Goal: Check status: Check status

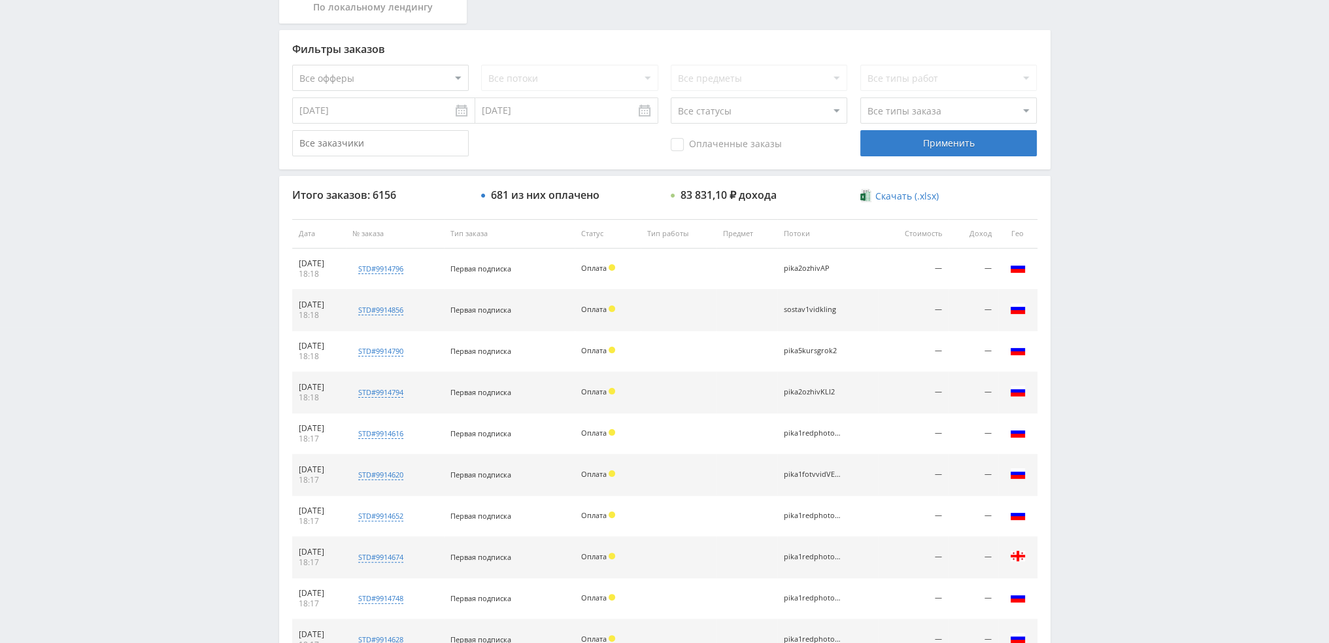
scroll to position [452, 0]
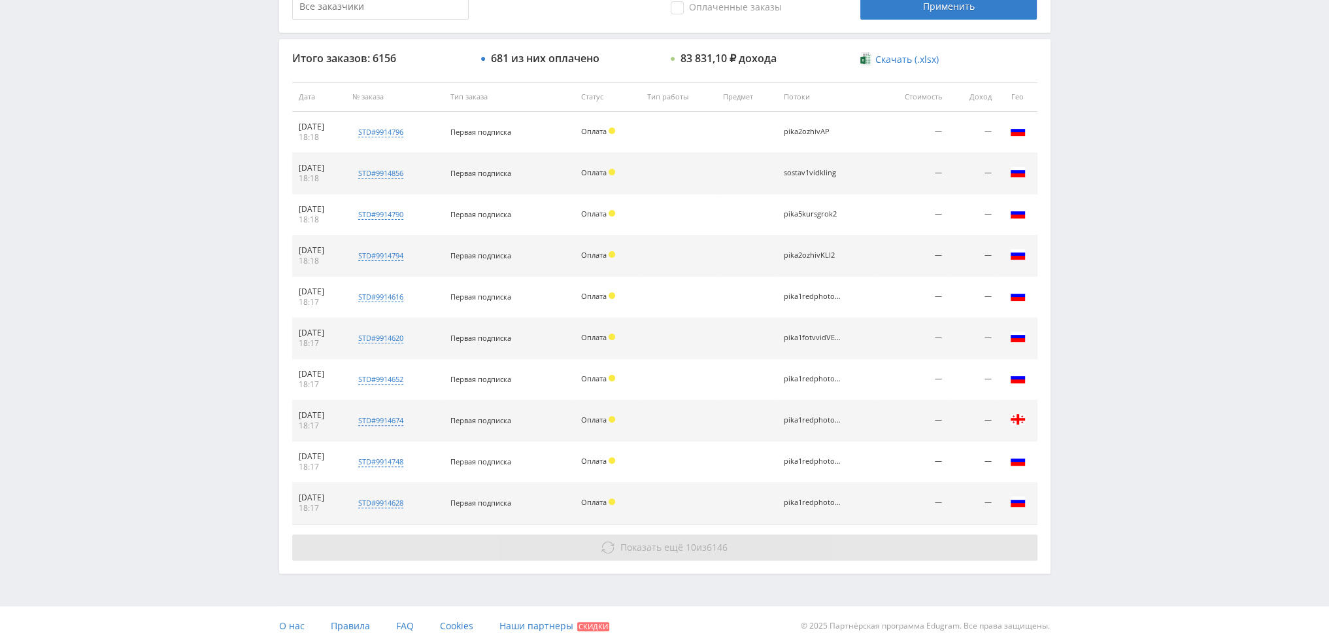
click at [793, 549] on button "Показать ещё 10 из 6146" at bounding box center [664, 547] width 745 height 26
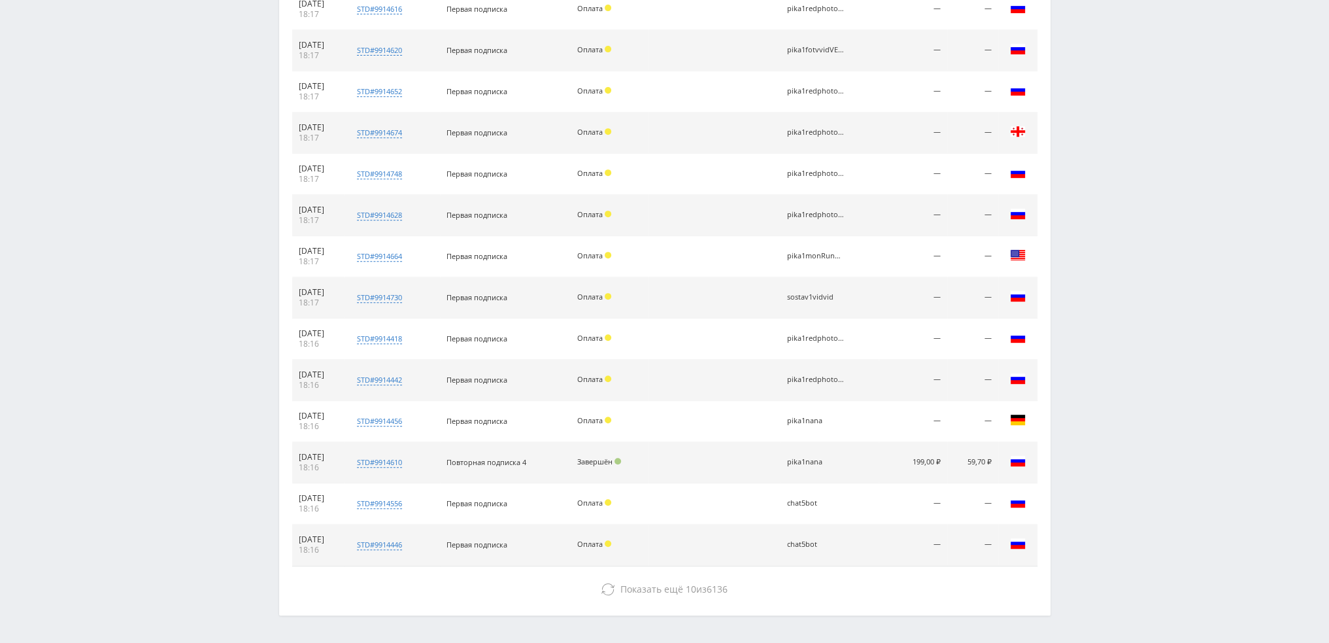
scroll to position [781, 0]
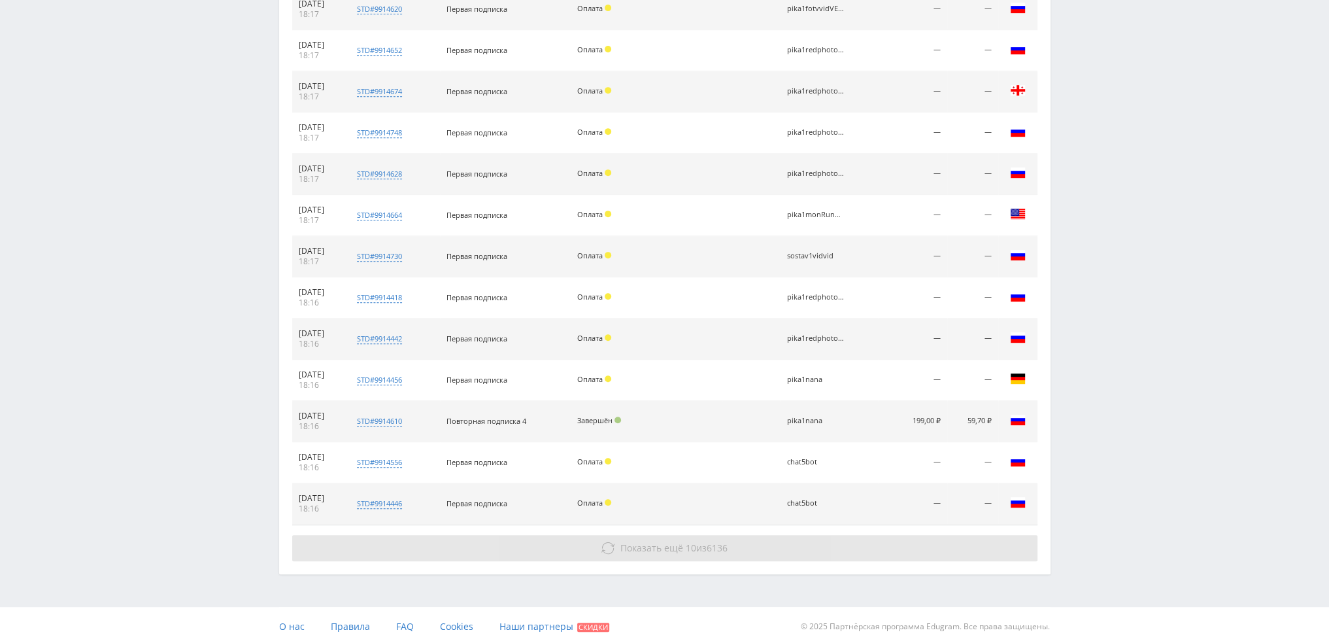
click at [821, 548] on button "Показать ещё 10 из 6136" at bounding box center [664, 548] width 745 height 26
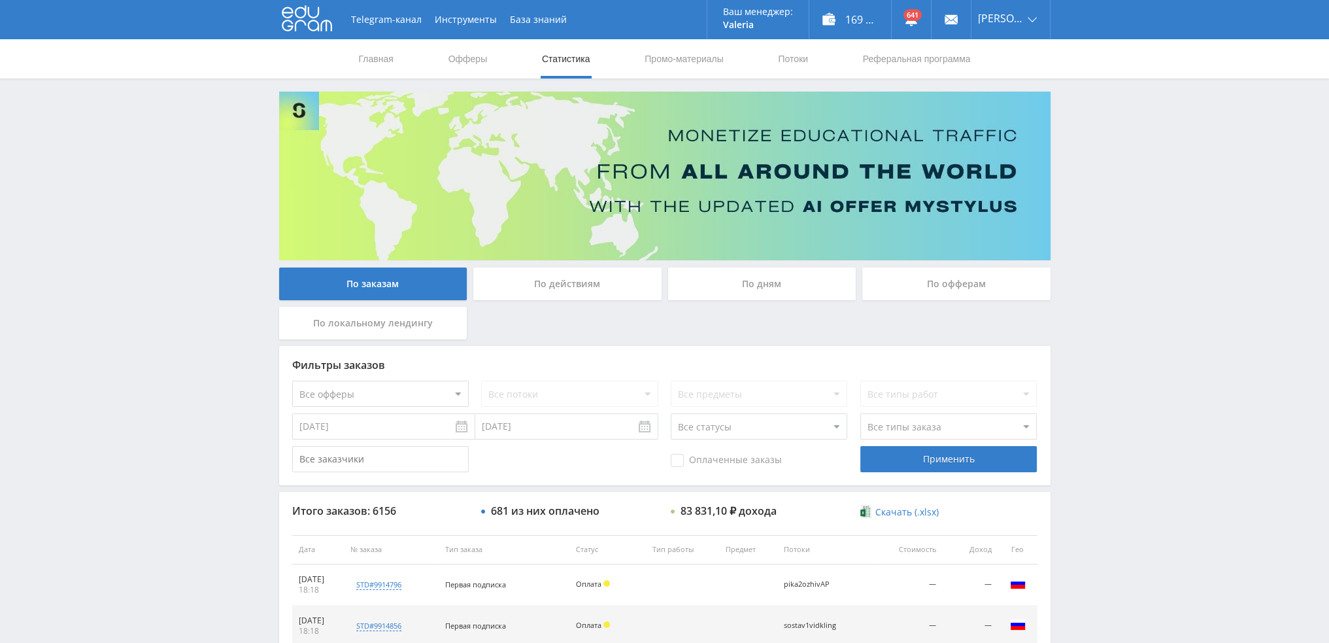
scroll to position [0, 0]
click at [764, 290] on div "По дням" at bounding box center [762, 283] width 188 height 33
click at [0, 0] on input "По дням" at bounding box center [0, 0] width 0 height 0
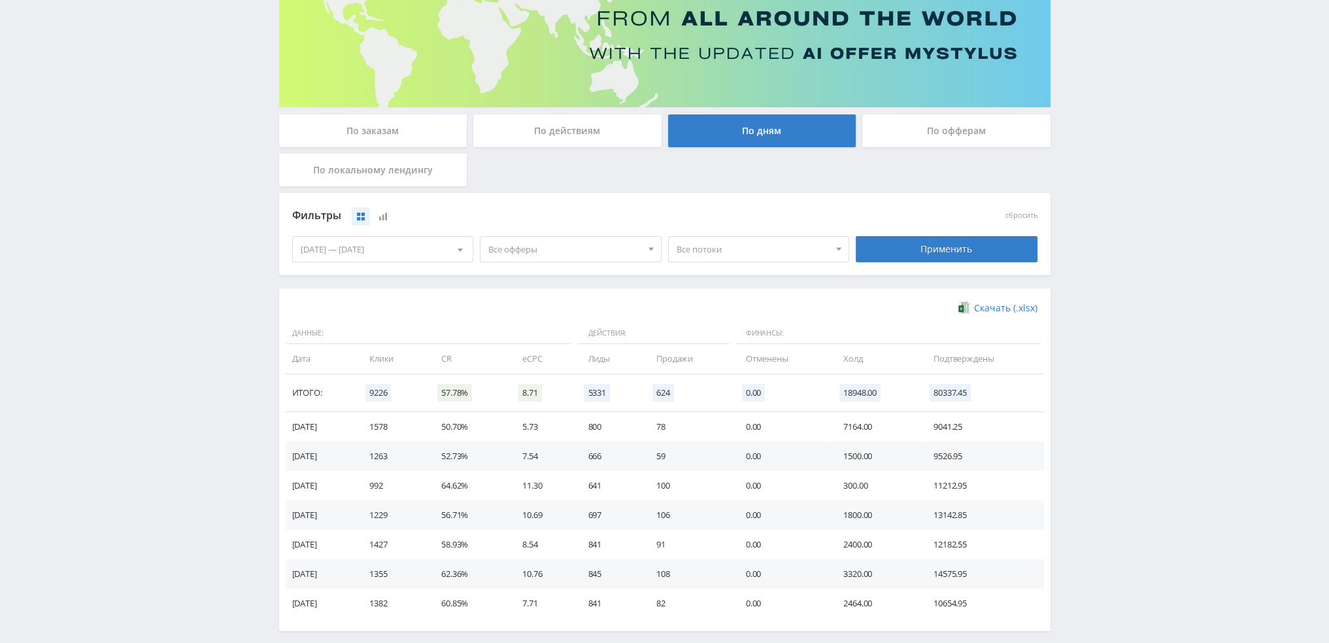
scroll to position [212, 0]
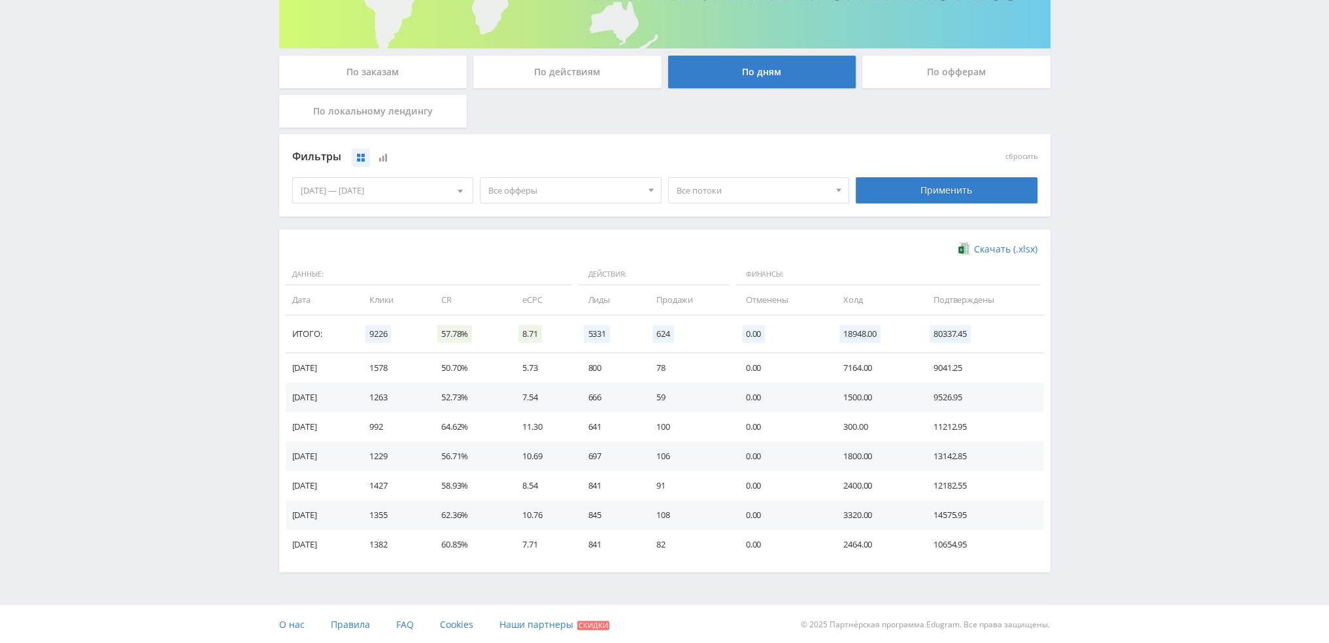
click at [708, 197] on span "Все потоки" at bounding box center [753, 190] width 153 height 25
click at [614, 193] on span "Все офферы" at bounding box center [564, 190] width 153 height 25
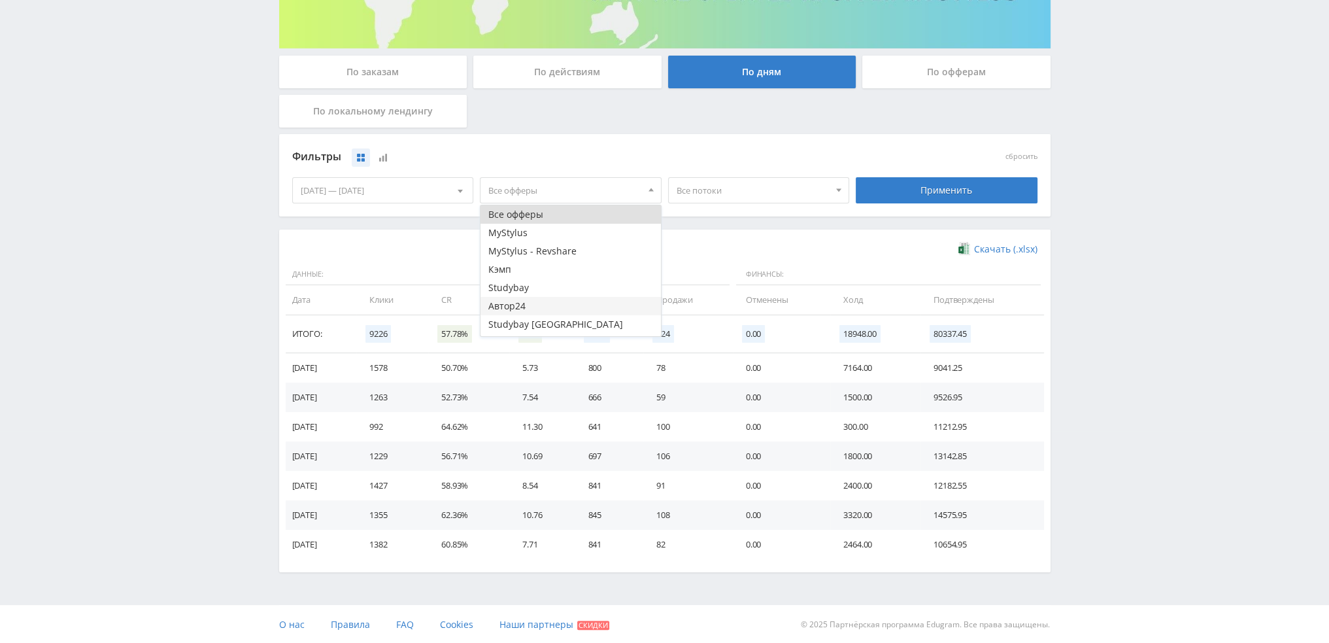
click at [541, 303] on button "Автор24" at bounding box center [571, 306] width 180 height 18
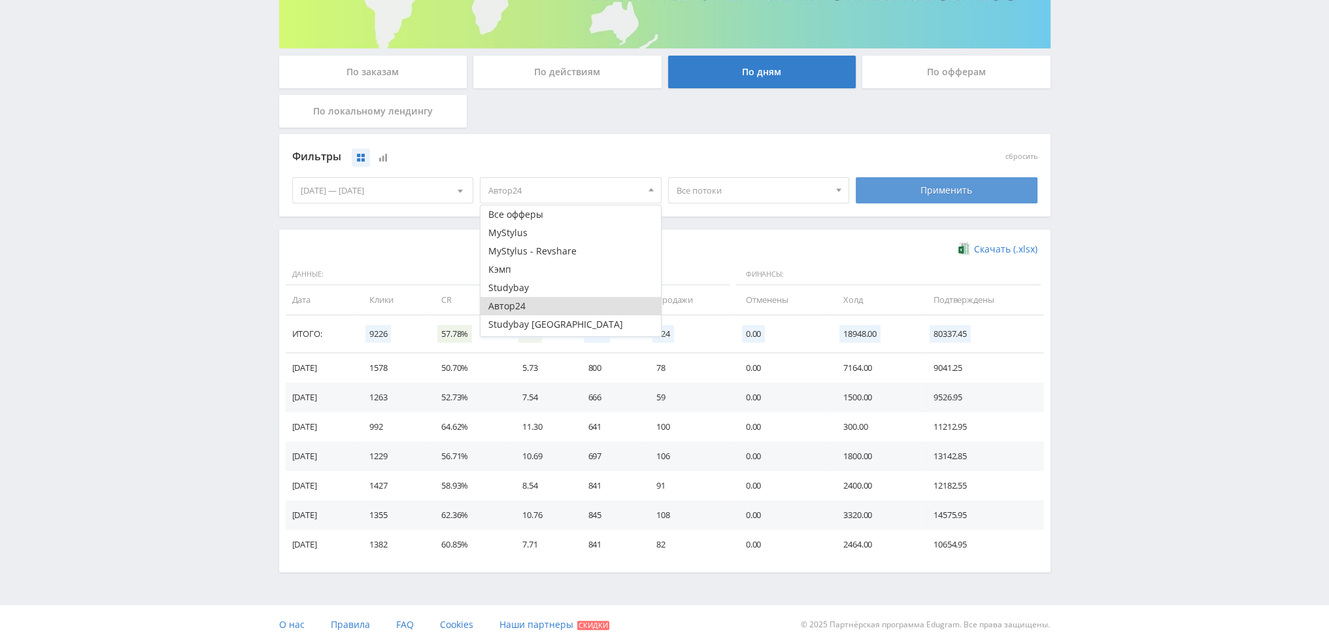
click at [919, 184] on div "Применить" at bounding box center [947, 190] width 182 height 26
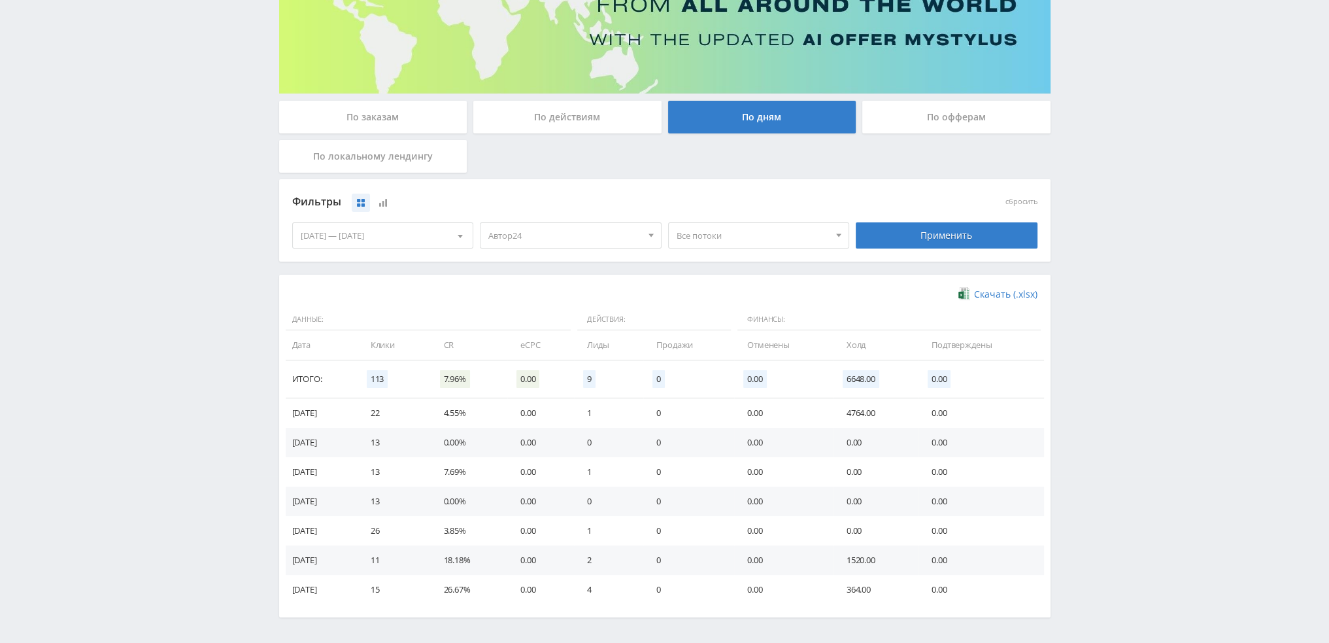
scroll to position [196, 0]
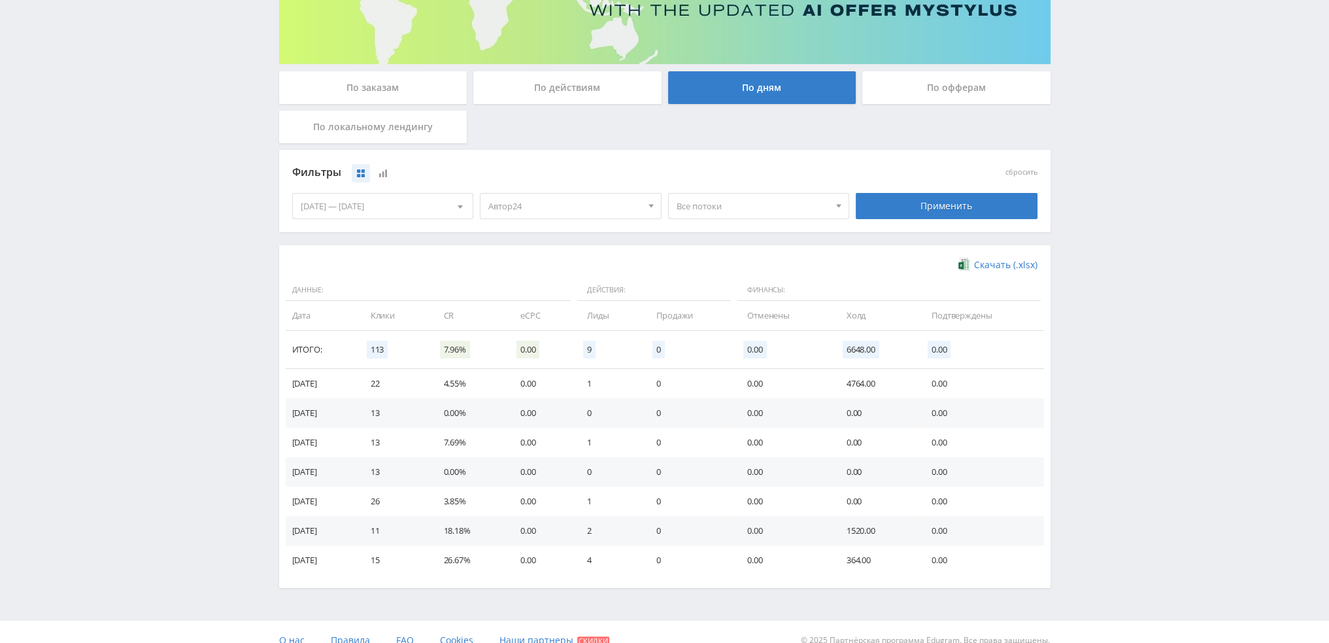
click at [556, 216] on span "Автор24" at bounding box center [564, 206] width 153 height 25
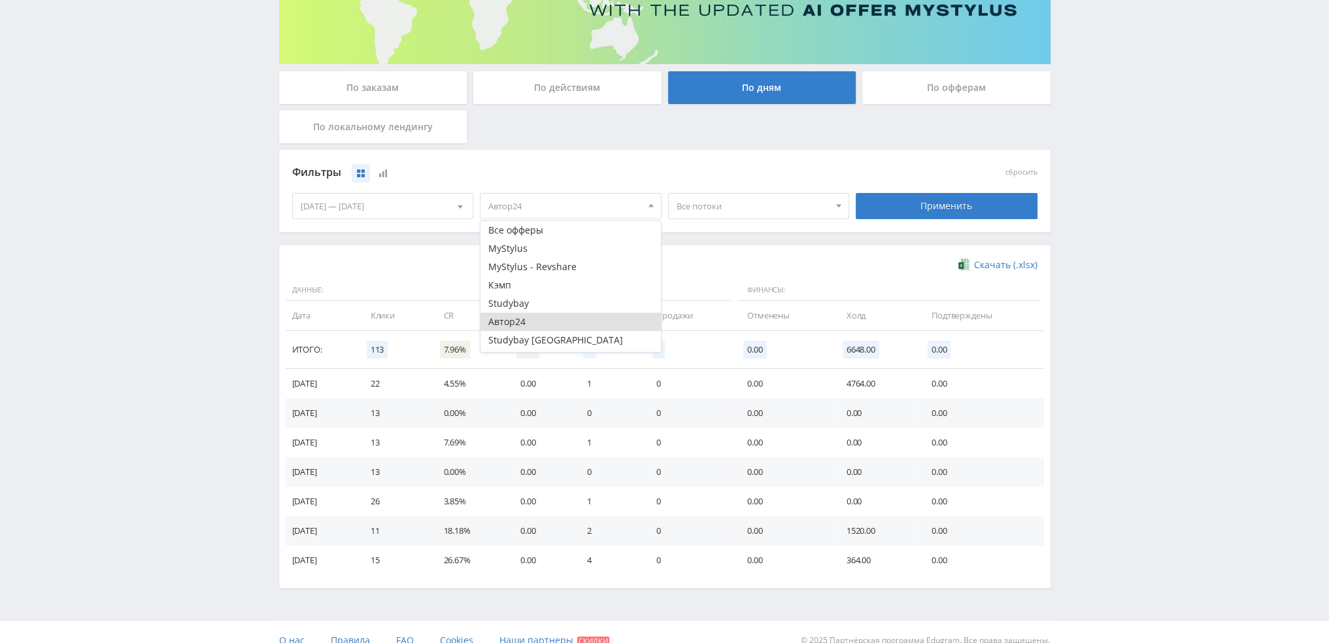
drag, startPoint x: 516, startPoint y: 316, endPoint x: 519, endPoint y: 305, distance: 10.8
click at [517, 316] on button "Автор24" at bounding box center [571, 322] width 180 height 18
click at [519, 290] on button "Кэмп" at bounding box center [571, 285] width 180 height 18
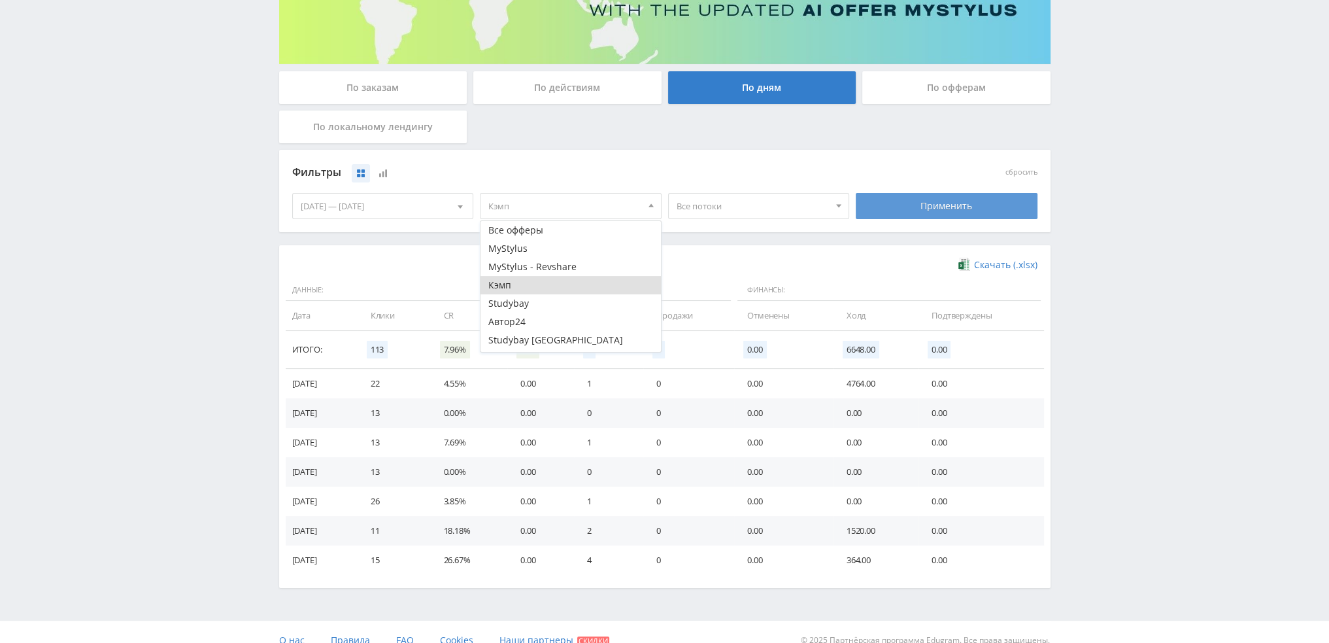
click at [900, 199] on div "Применить" at bounding box center [947, 206] width 182 height 26
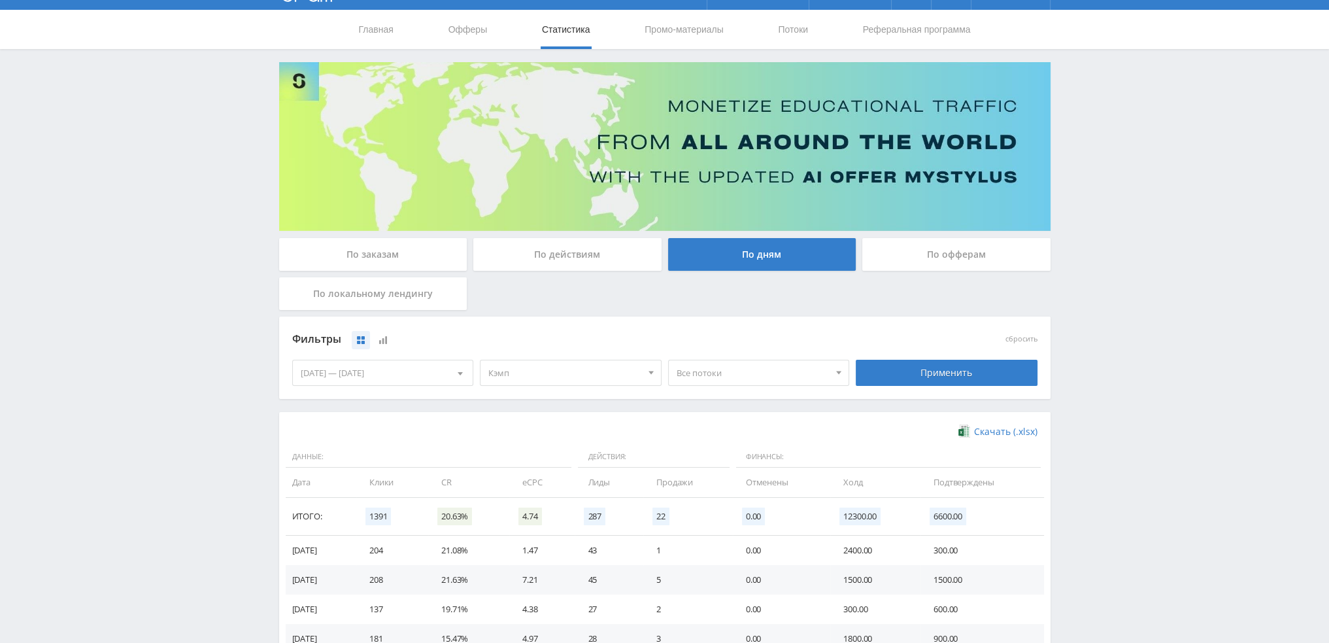
scroll to position [0, 0]
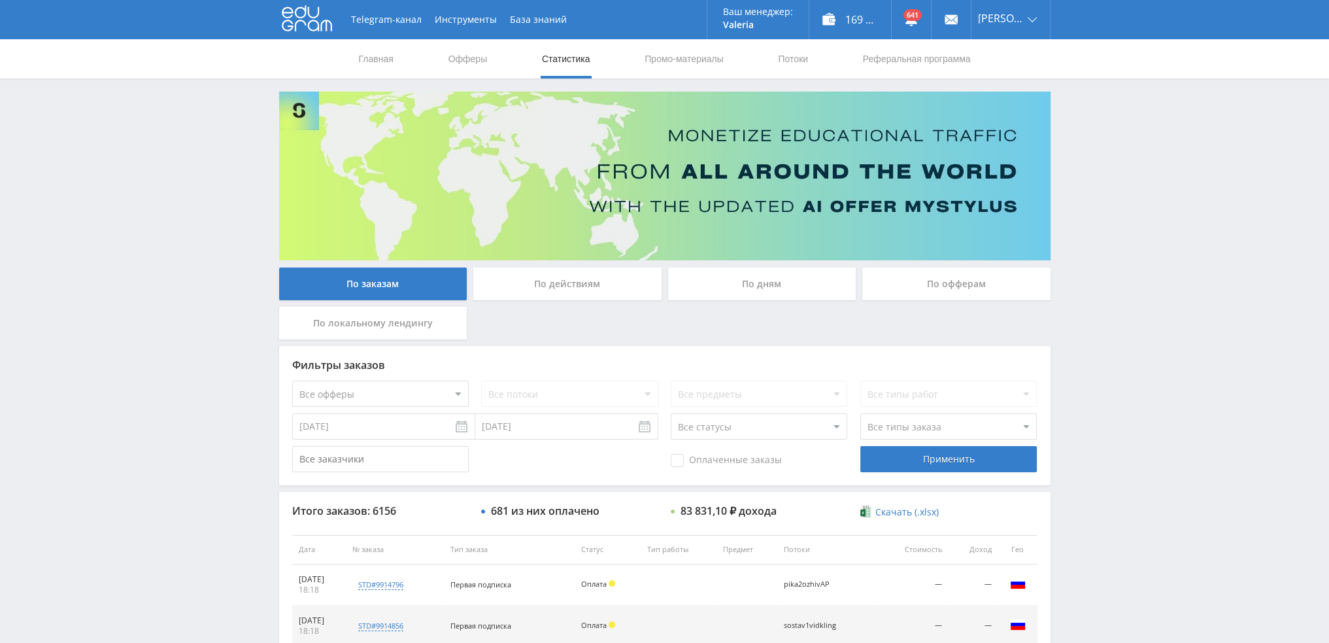
click at [795, 282] on div "По дням" at bounding box center [762, 283] width 188 height 33
click at [0, 0] on input "По дням" at bounding box center [0, 0] width 0 height 0
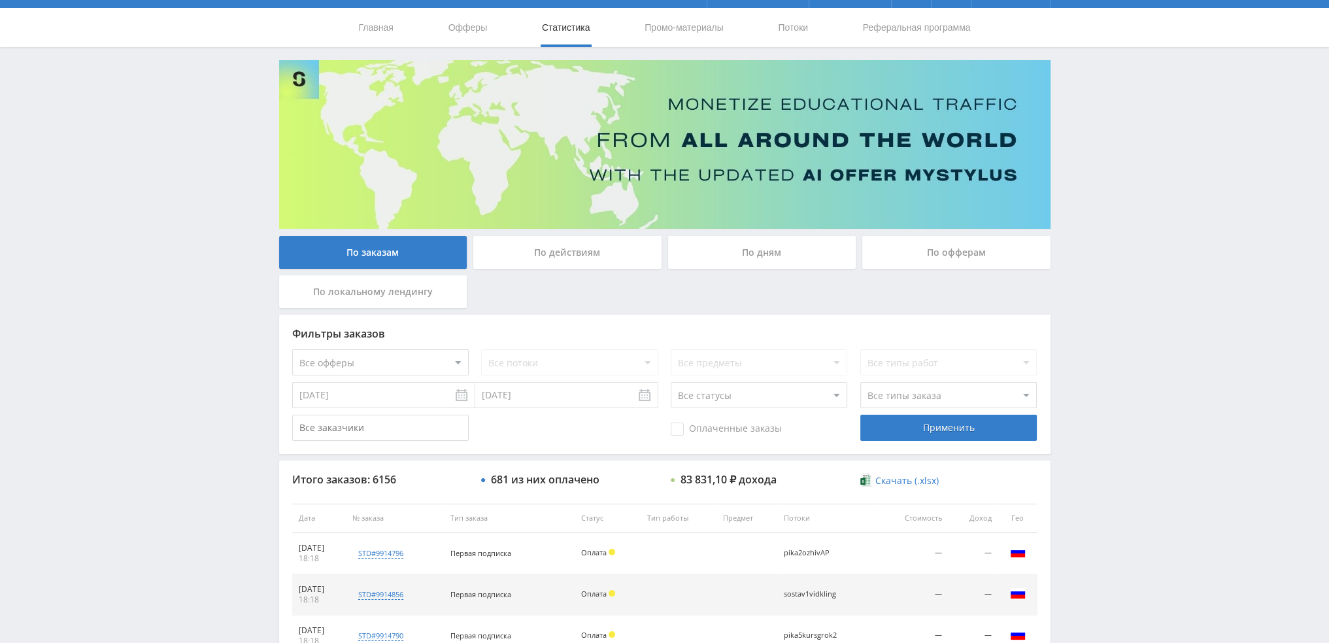
scroll to position [452, 0]
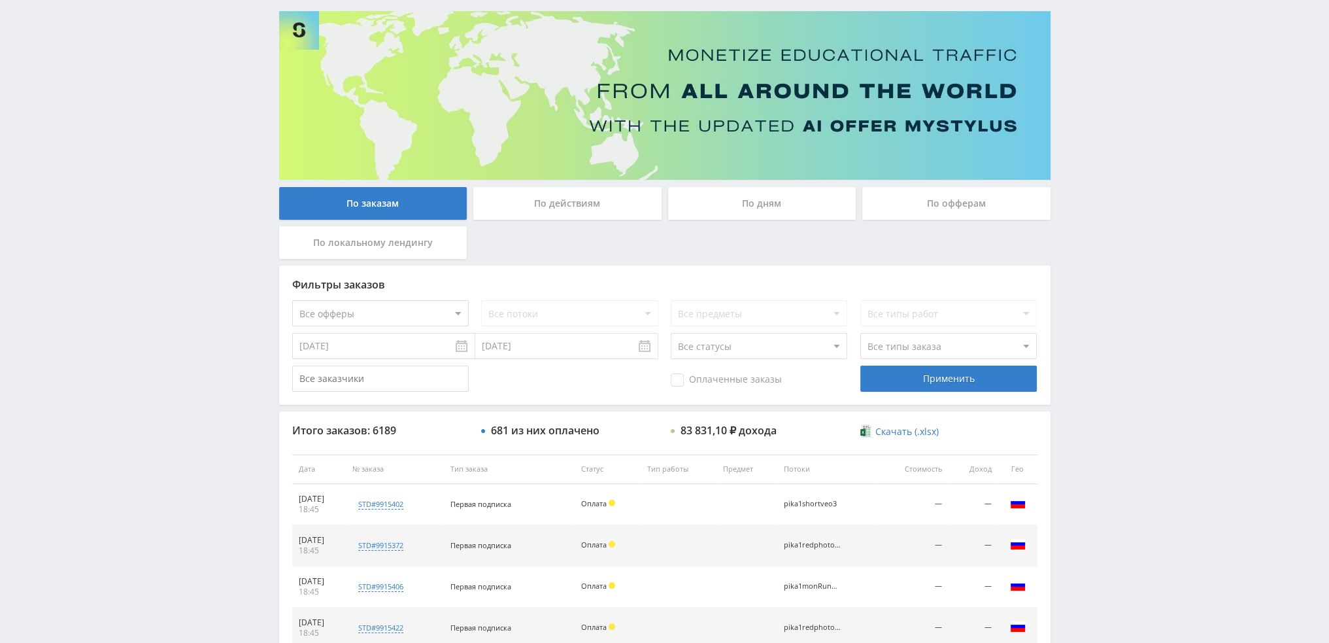
scroll to position [452, 0]
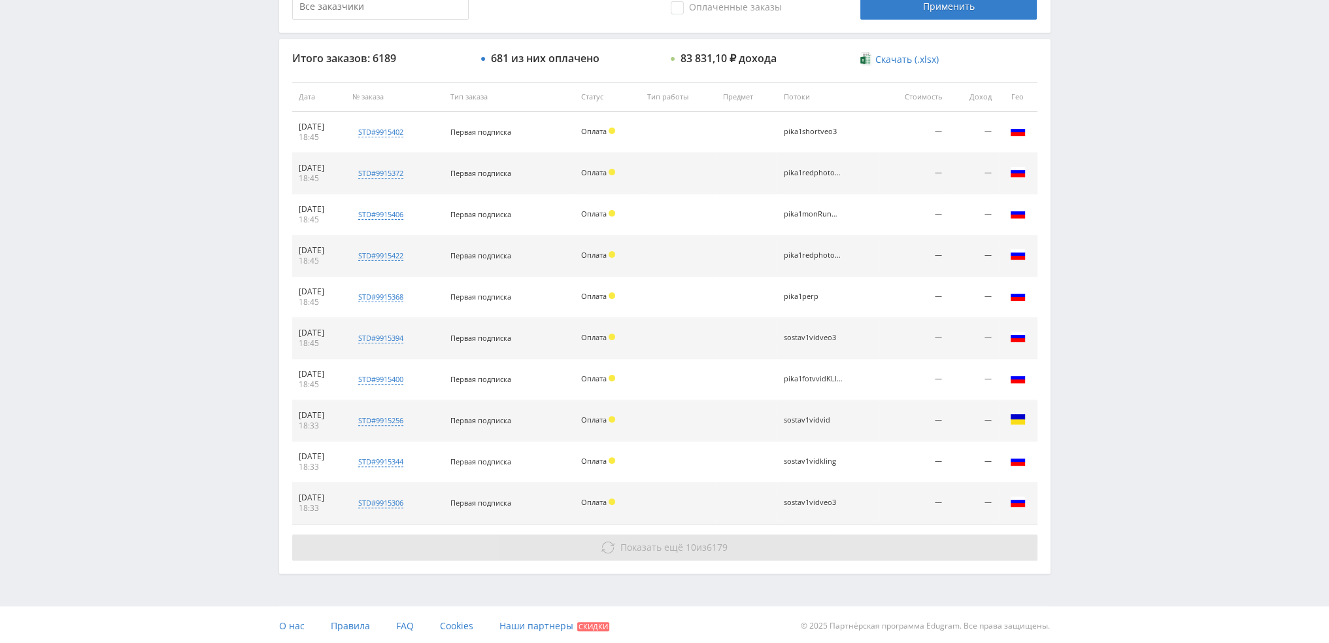
click at [686, 551] on span "10" at bounding box center [691, 547] width 10 height 12
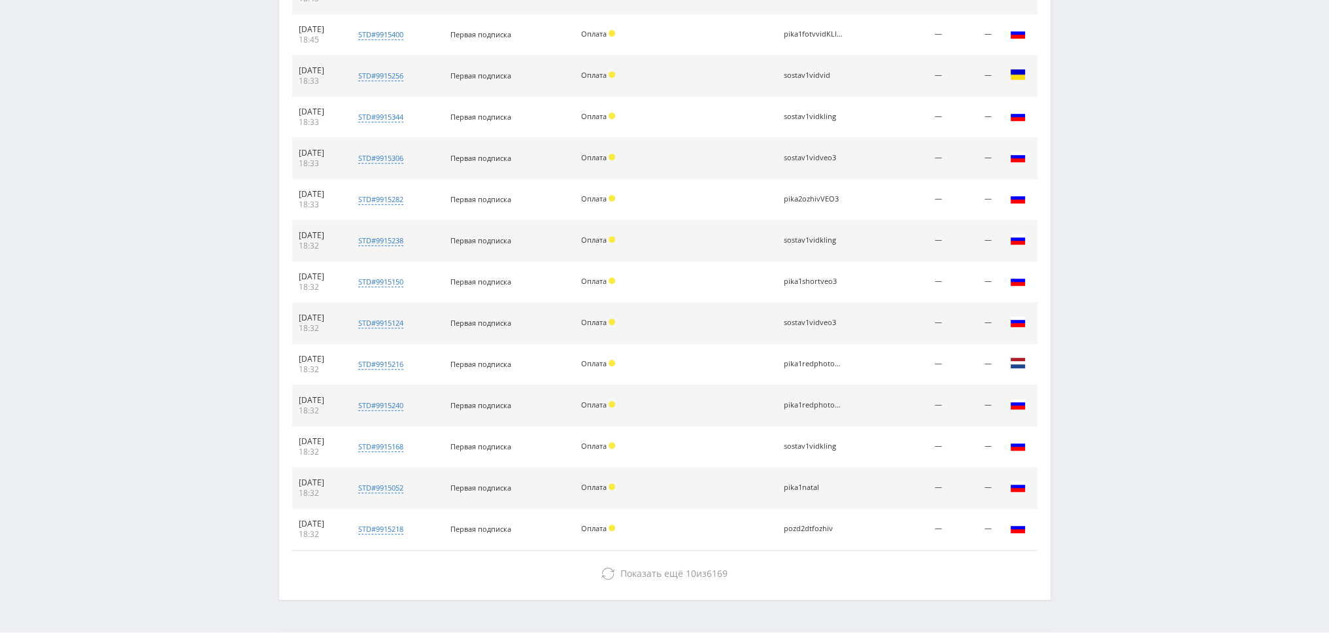
scroll to position [823, 0]
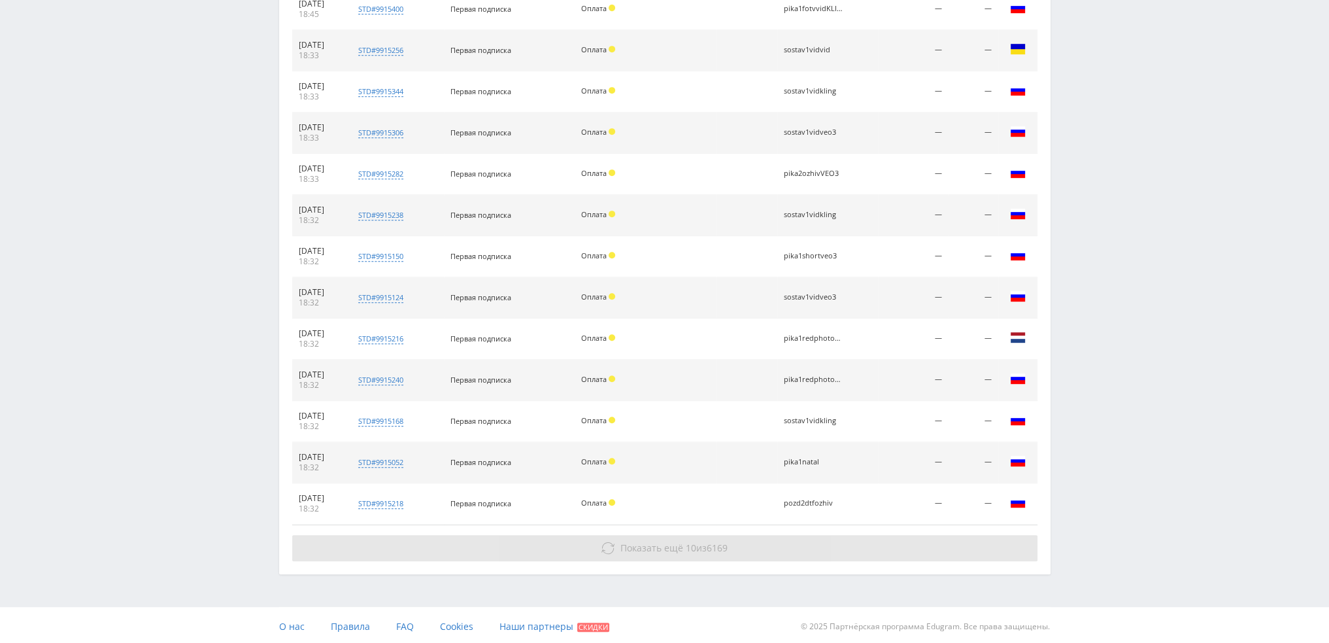
click at [675, 547] on span "Показать ещё" at bounding box center [652, 547] width 63 height 12
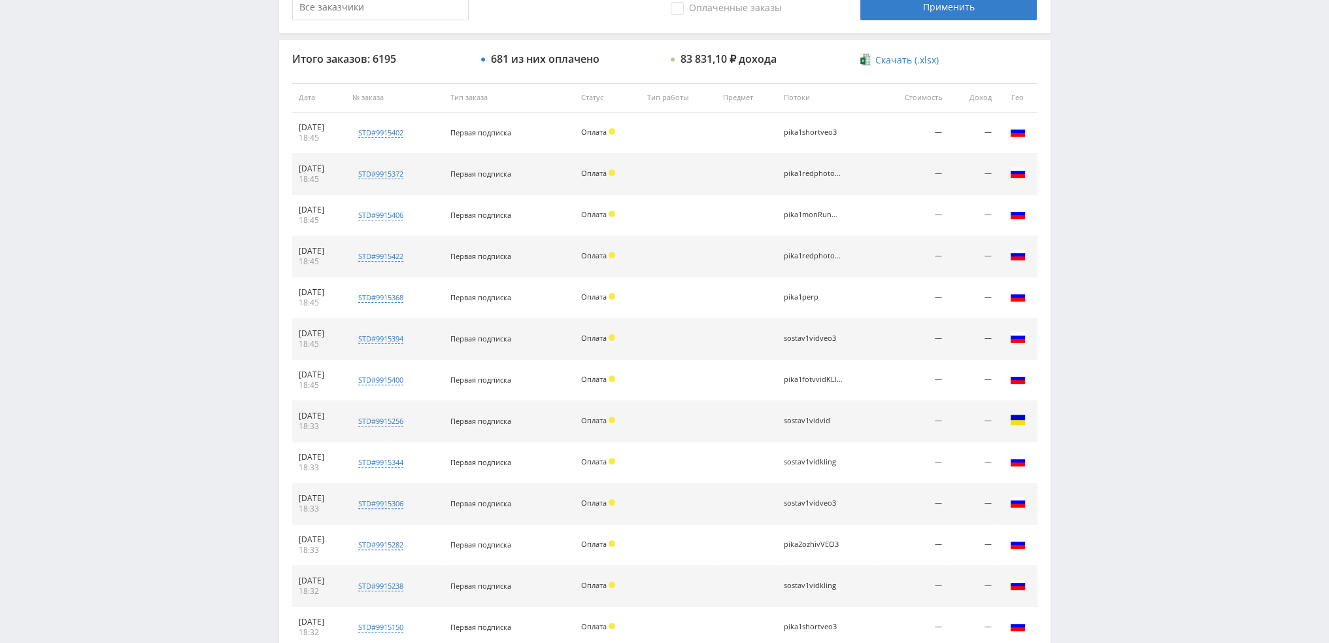
scroll to position [0, 0]
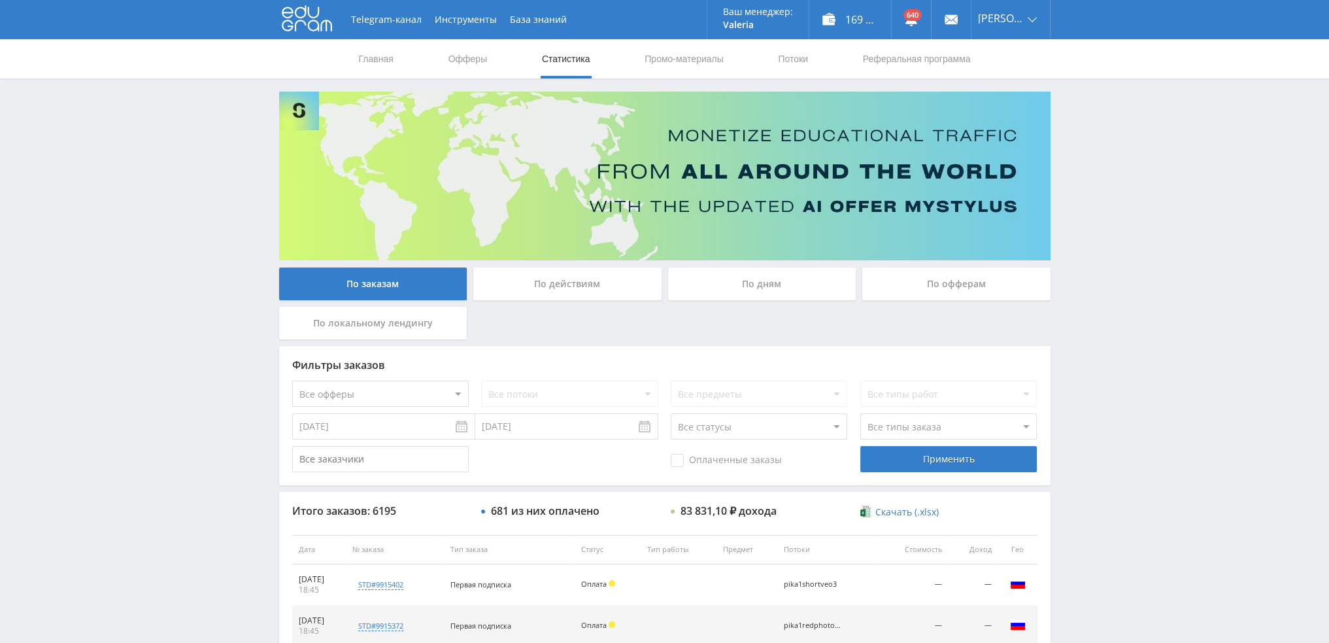
click at [775, 275] on div "По дням" at bounding box center [762, 283] width 188 height 33
click at [0, 0] on input "По дням" at bounding box center [0, 0] width 0 height 0
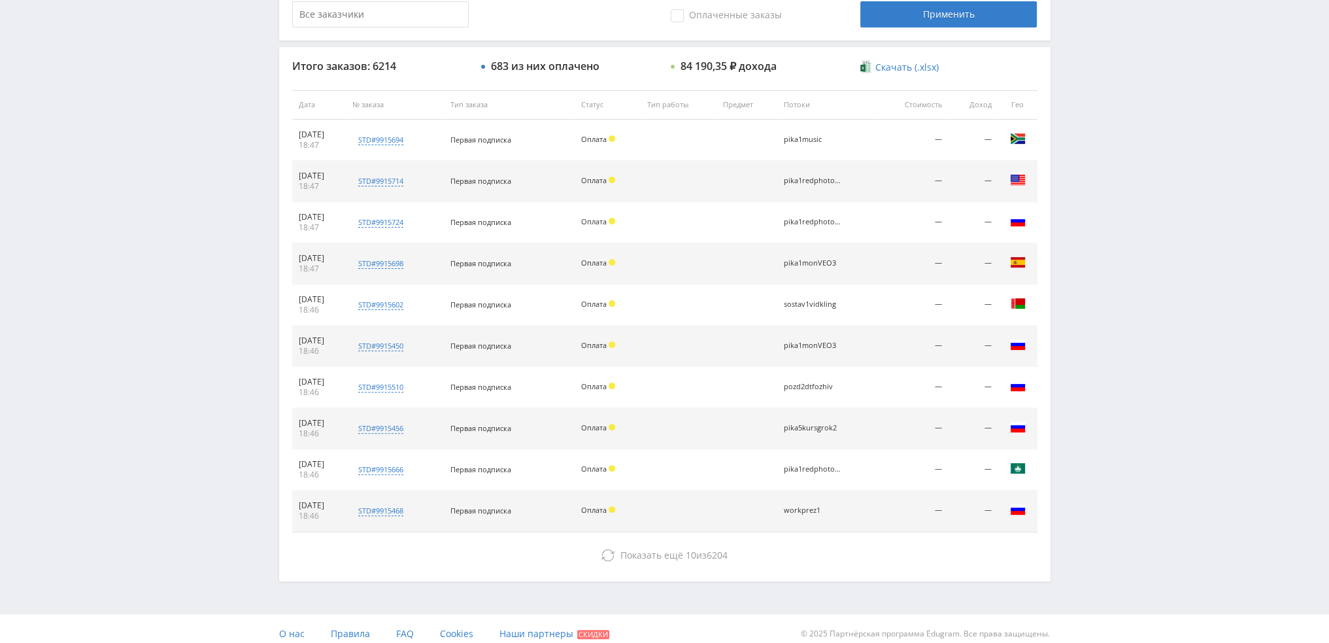
scroll to position [452, 0]
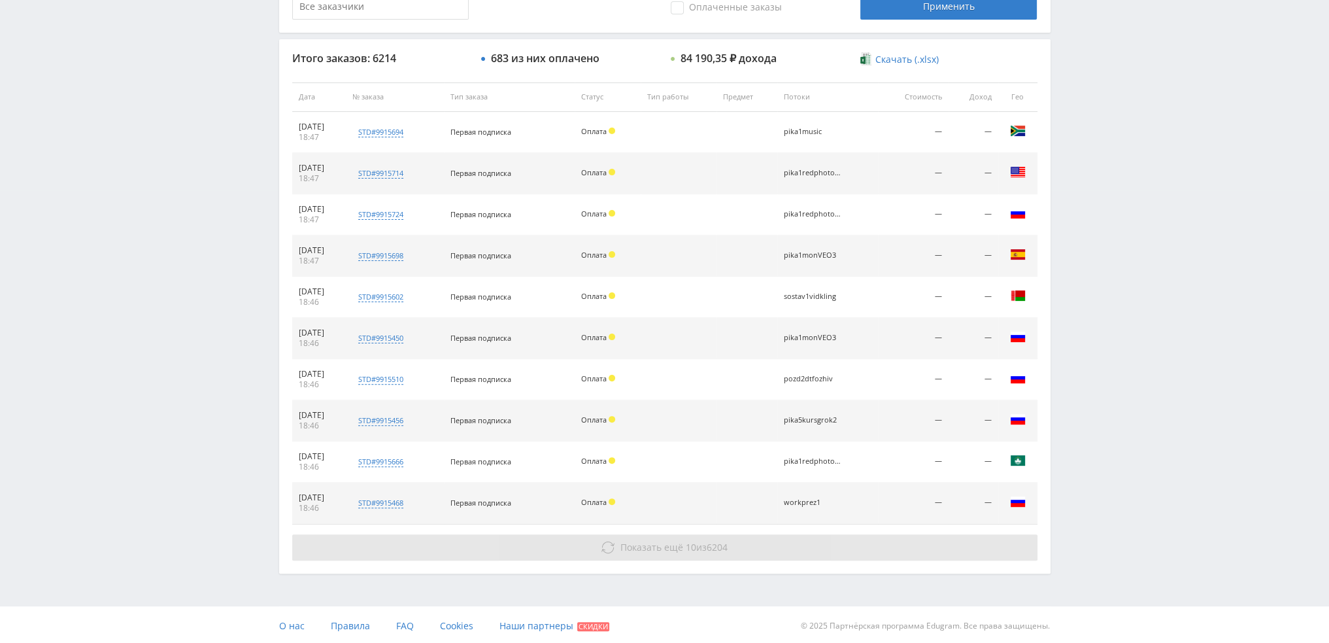
click at [833, 535] on button "Показать ещё 10 из 6204" at bounding box center [664, 547] width 745 height 26
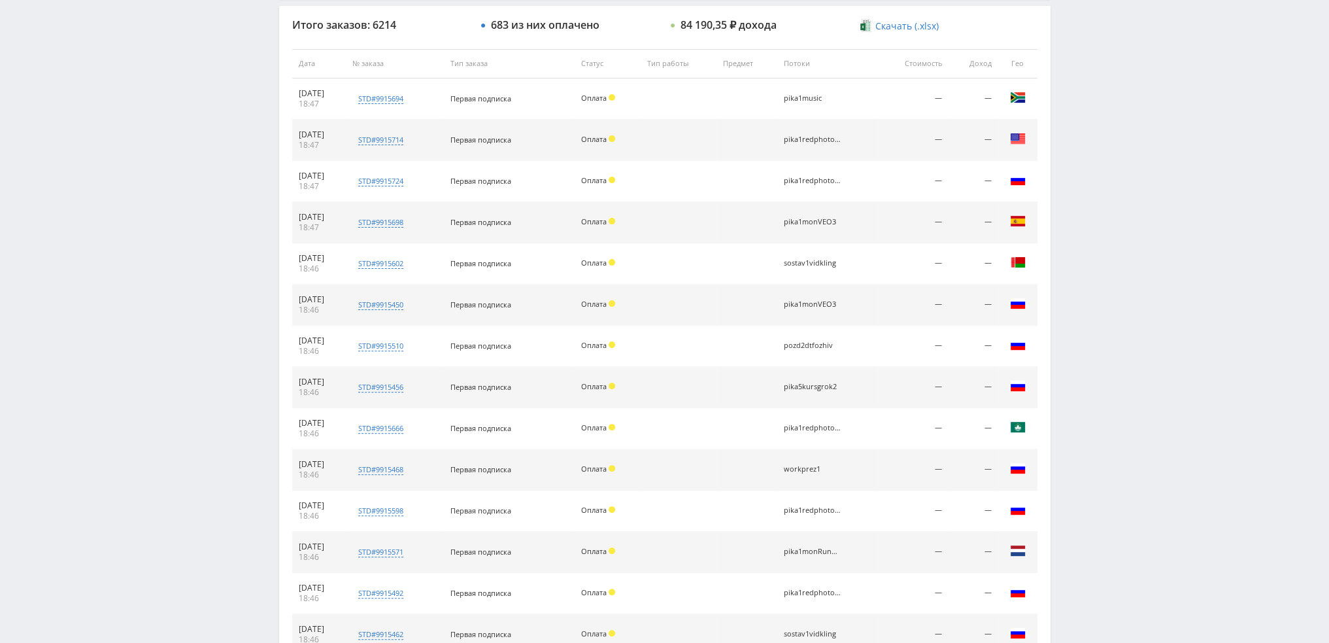
scroll to position [699, 0]
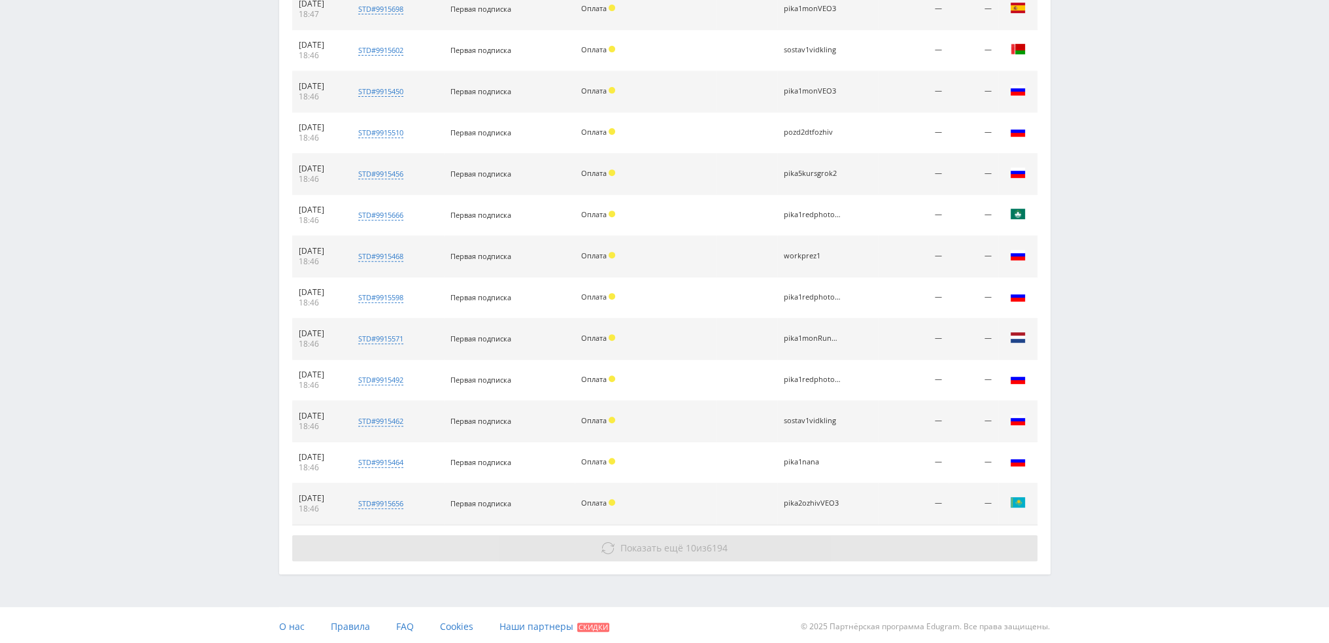
click at [855, 543] on button "Показать ещё 10 из 6194" at bounding box center [664, 548] width 745 height 26
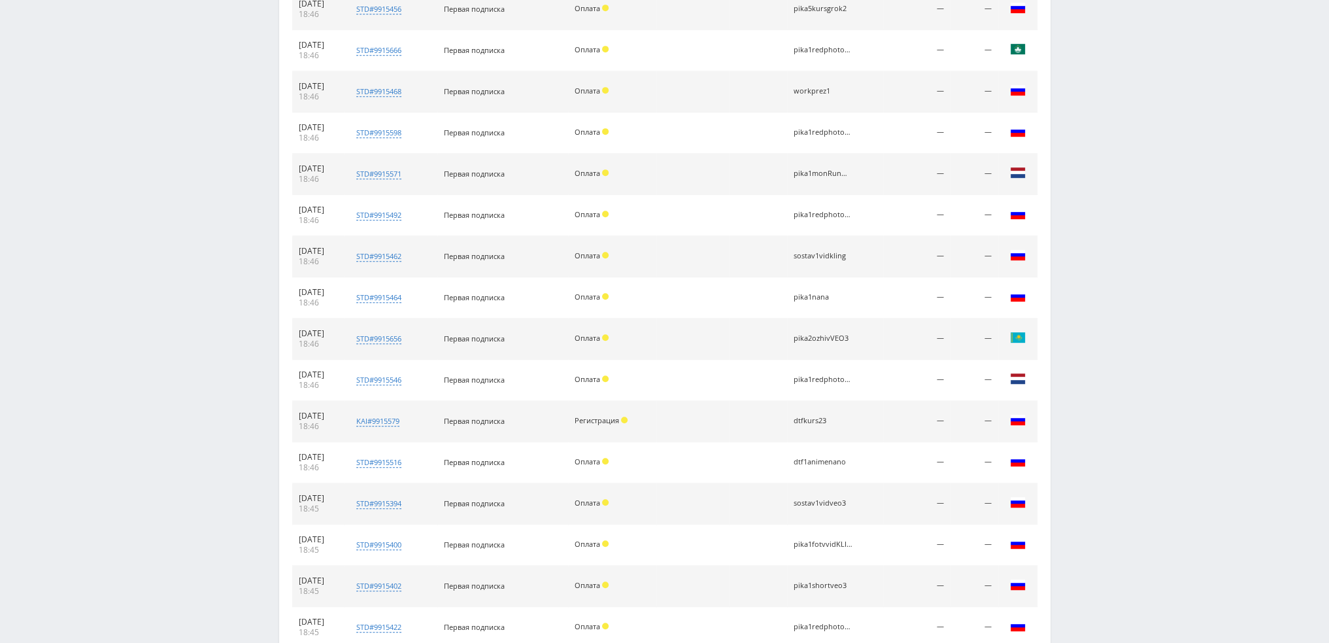
scroll to position [1028, 0]
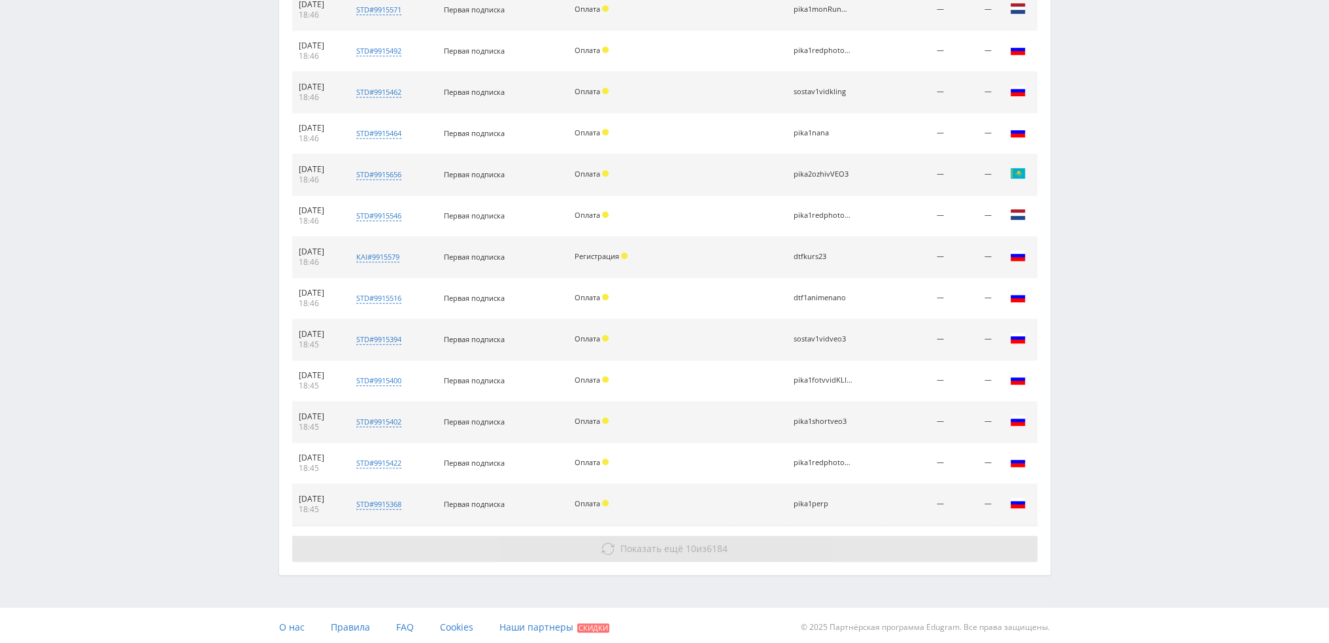
click at [830, 549] on button "Показать ещё 10 из 6184" at bounding box center [664, 549] width 745 height 26
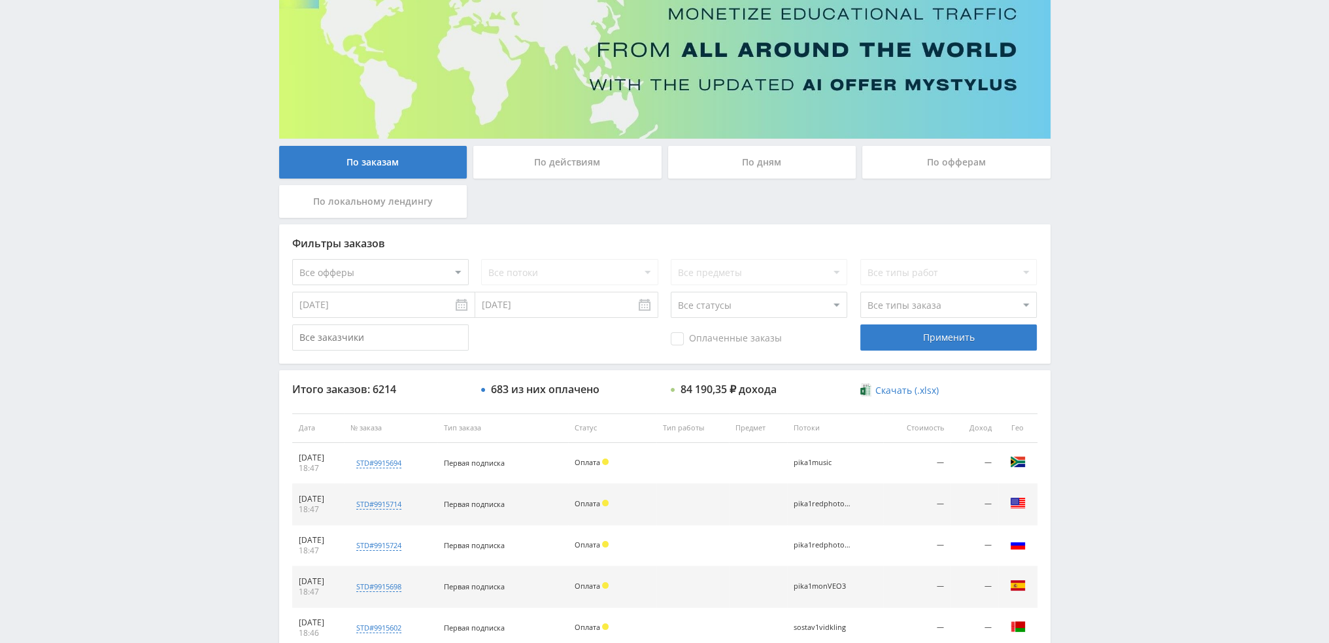
scroll to position [0, 0]
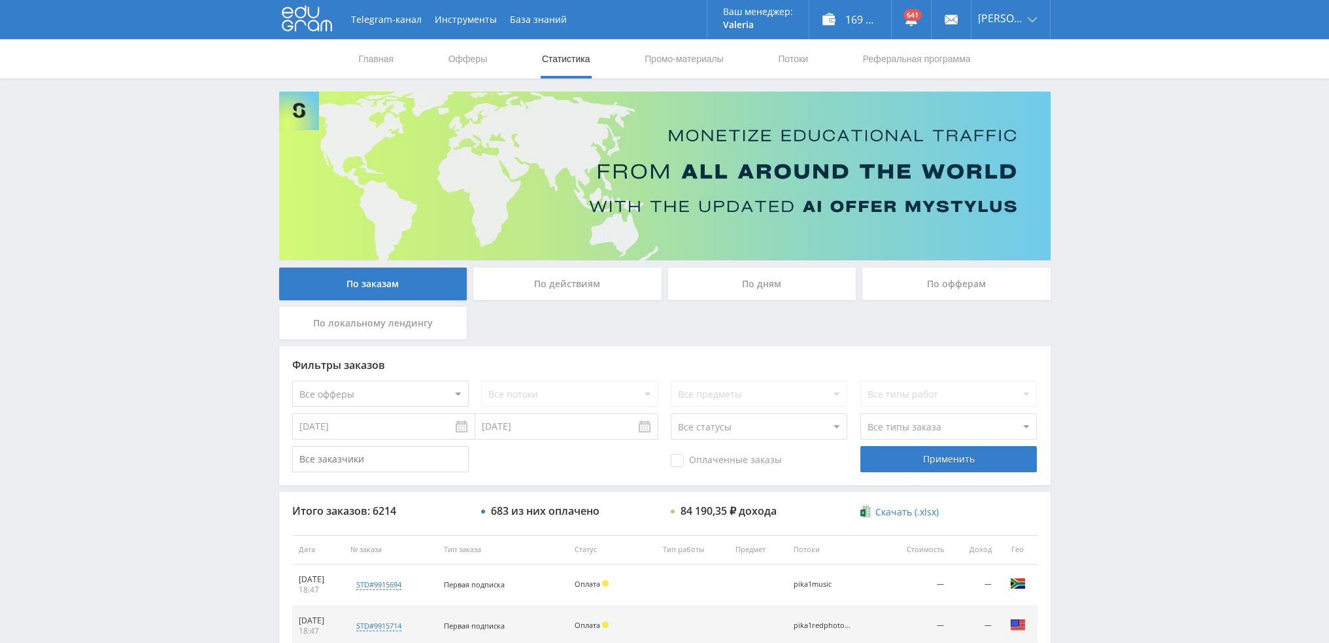
click at [753, 287] on div "По дням" at bounding box center [762, 283] width 188 height 33
click at [0, 0] on input "По дням" at bounding box center [0, 0] width 0 height 0
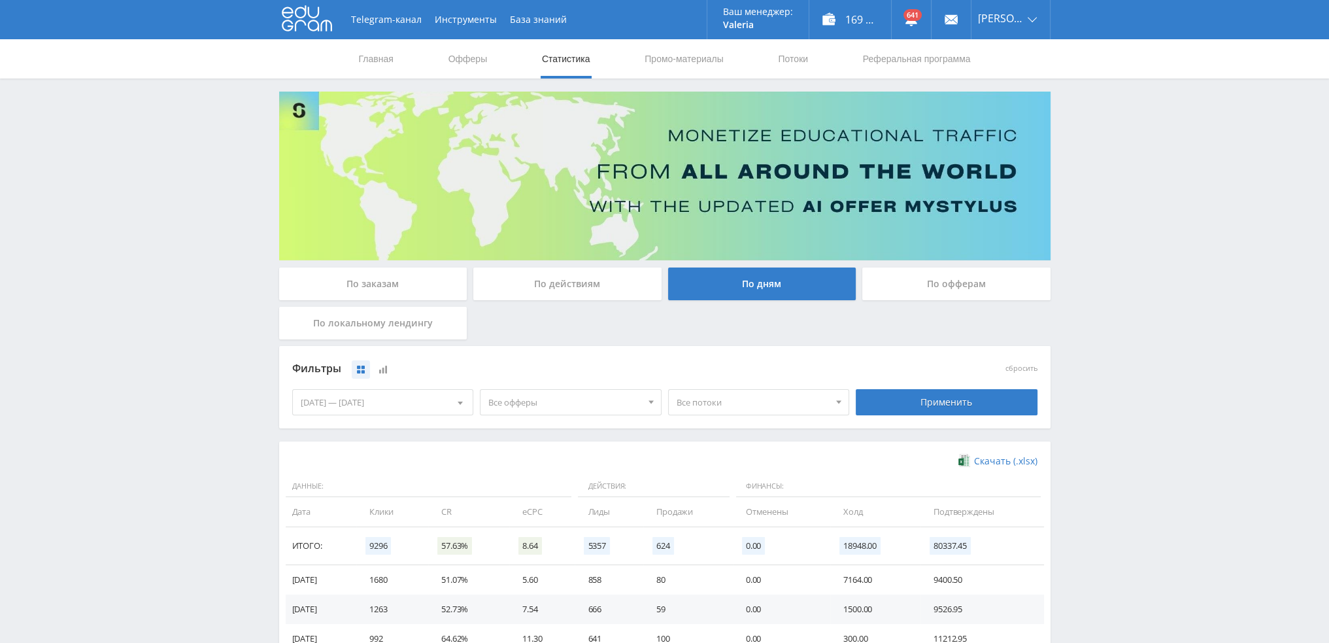
click at [609, 405] on span "Все офферы" at bounding box center [564, 402] width 153 height 25
click at [549, 468] on button "Кэмп" at bounding box center [571, 465] width 180 height 18
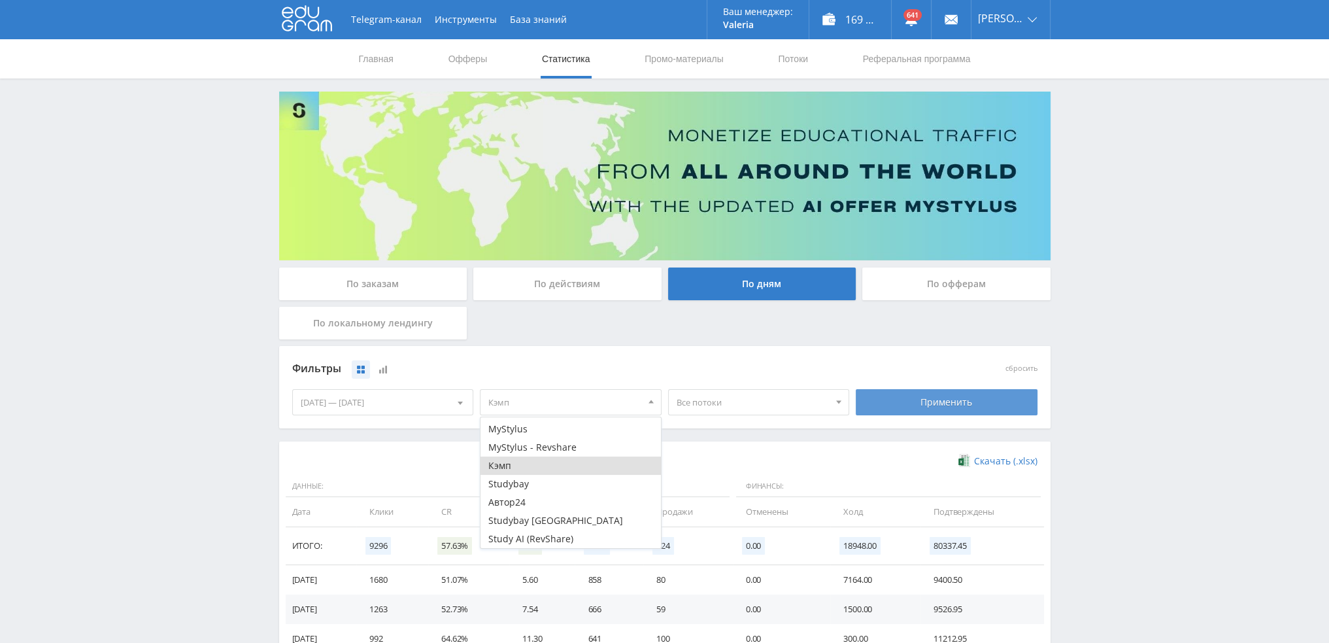
click at [939, 400] on div "Применить" at bounding box center [947, 402] width 182 height 26
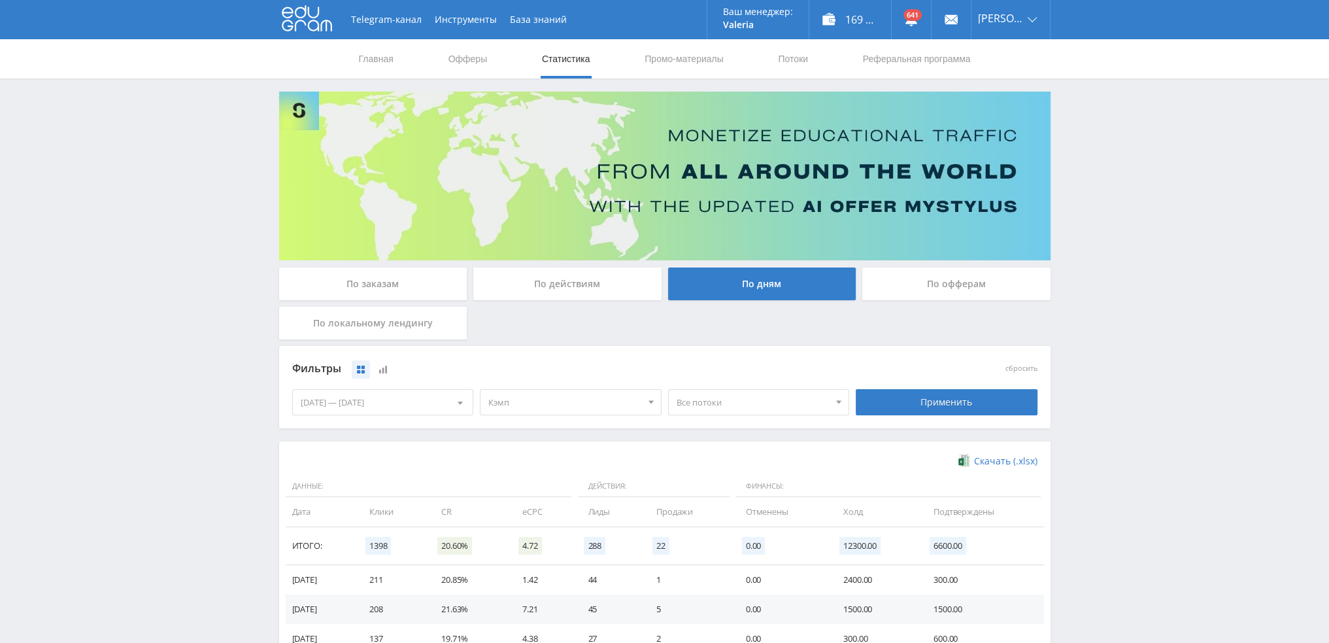
click at [592, 406] on span "Кэмп" at bounding box center [564, 402] width 153 height 25
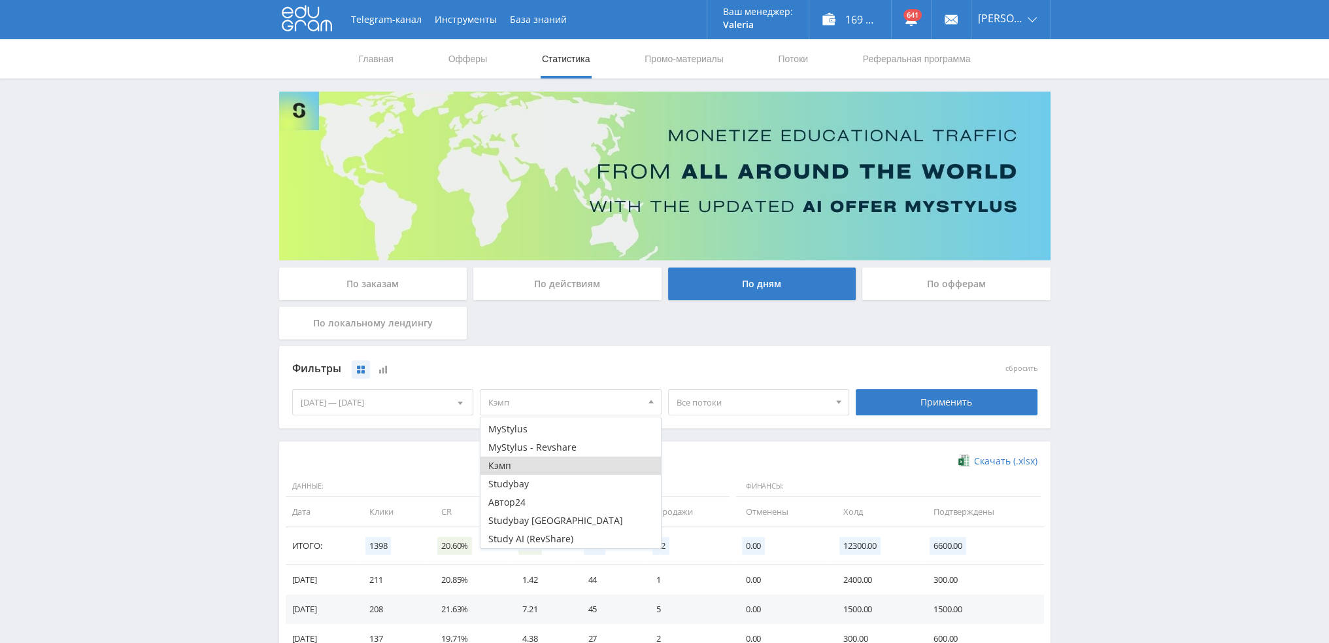
click at [545, 466] on button "Кэмп" at bounding box center [571, 465] width 180 height 18
click at [536, 499] on button "Автор24" at bounding box center [571, 502] width 180 height 18
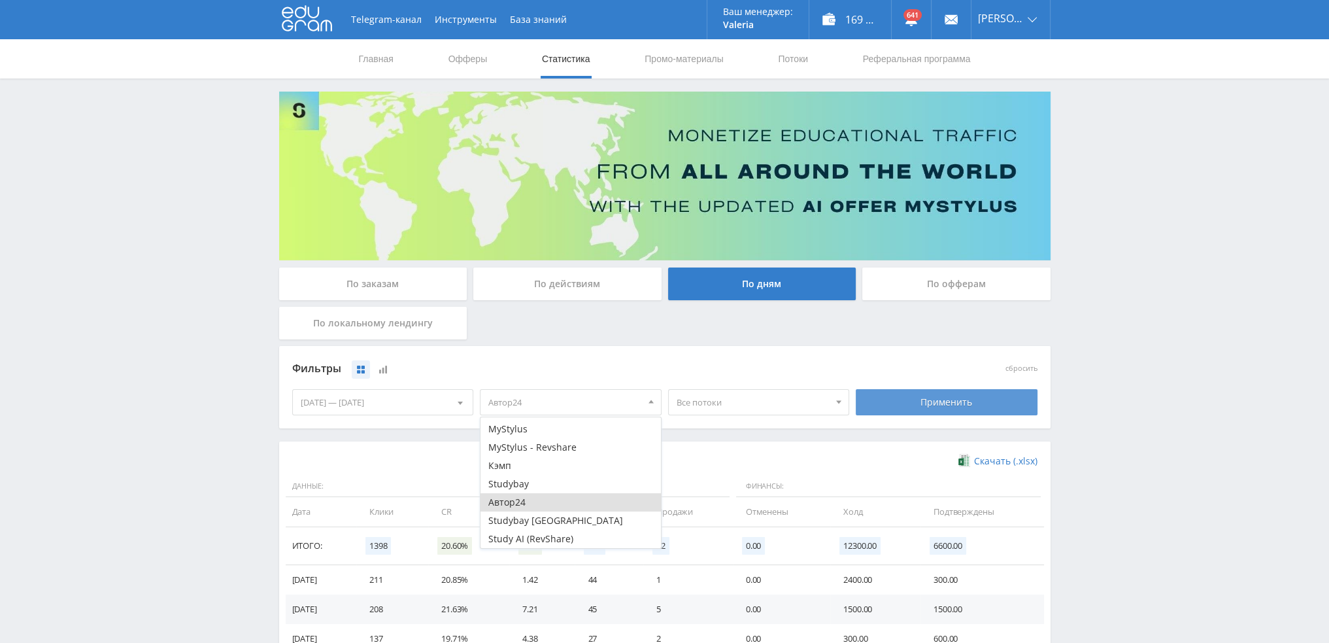
drag, startPoint x: 937, startPoint y: 404, endPoint x: 996, endPoint y: 403, distance: 58.9
click at [938, 404] on div "Применить" at bounding box center [947, 402] width 182 height 26
